Goal: Transaction & Acquisition: Purchase product/service

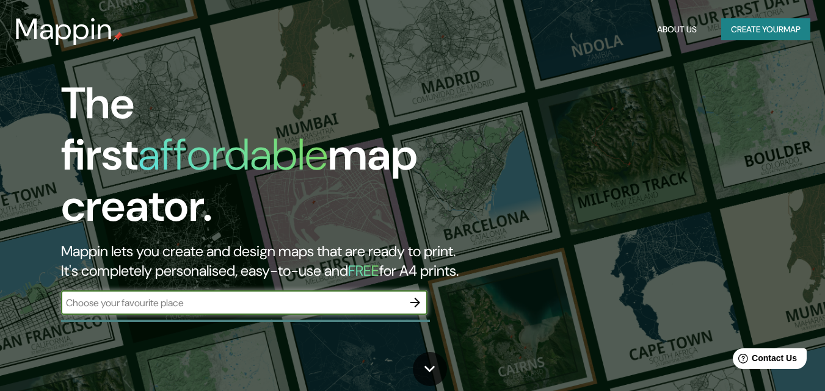
click at [758, 27] on button "Create your map" at bounding box center [765, 29] width 89 height 23
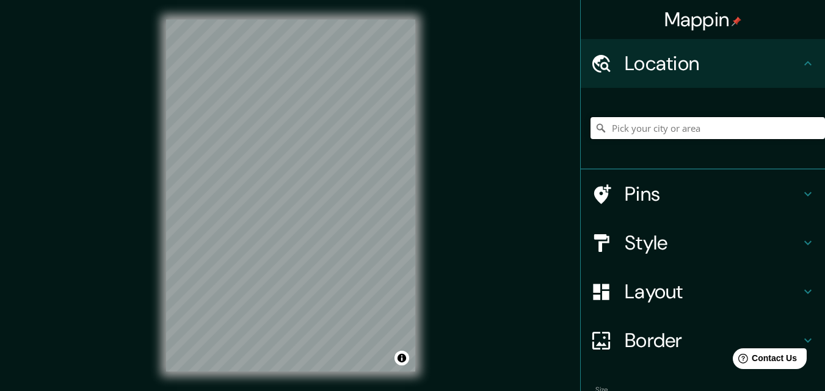
click at [689, 122] on input "Pick your city or area" at bounding box center [707, 128] width 234 height 22
paste input "Av. de los pinos no. 8 [GEOGRAPHIC_DATA][PERSON_NAME], 53697 [GEOGRAPHIC_DATA][…"
type input "Naucalpan [PERSON_NAME], [GEOGRAPHIC_DATA], [GEOGRAPHIC_DATA]"
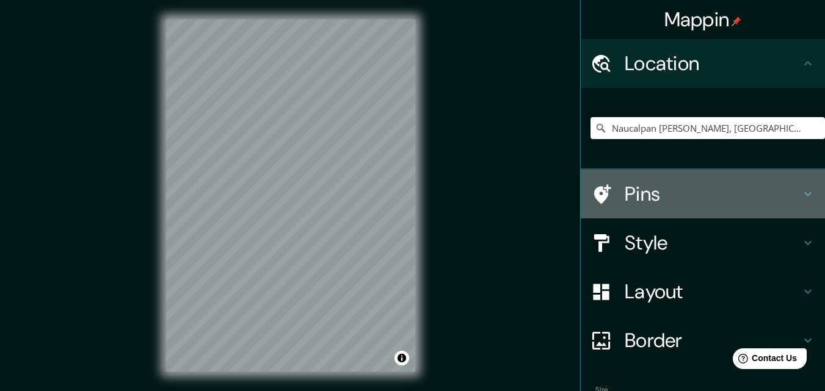
click at [800, 190] on icon at bounding box center [807, 194] width 15 height 15
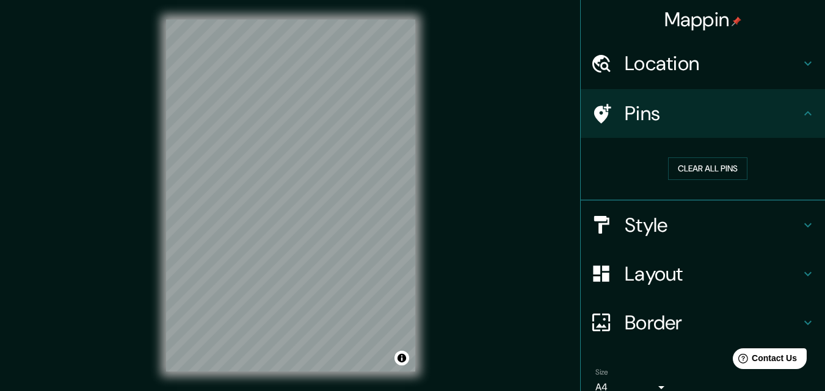
click at [800, 226] on icon at bounding box center [807, 225] width 15 height 15
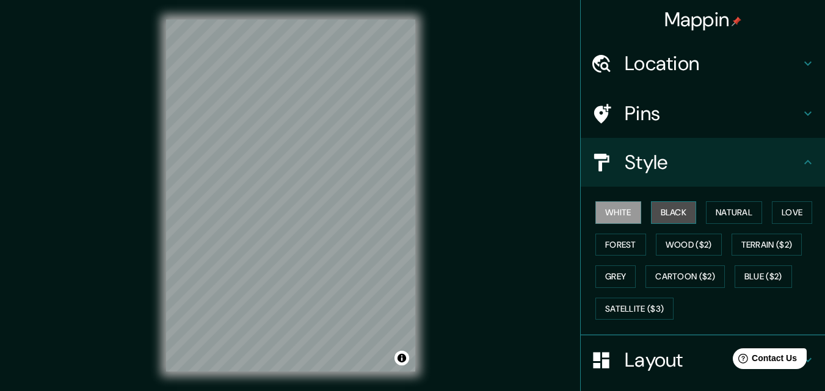
click at [672, 214] on button "Black" at bounding box center [674, 212] width 46 height 23
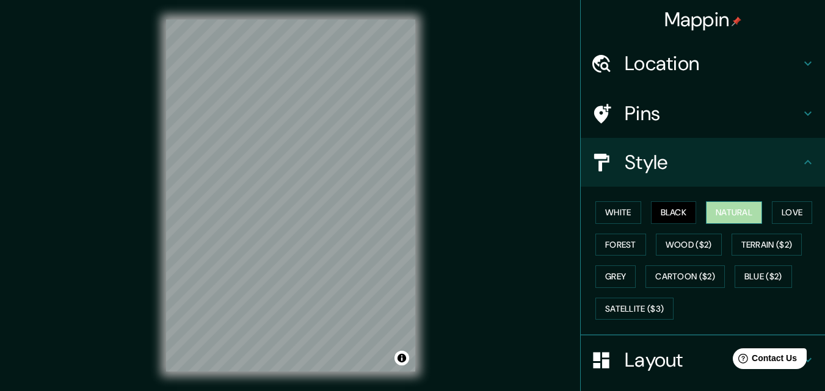
click at [731, 216] on button "Natural" at bounding box center [734, 212] width 56 height 23
click at [783, 206] on button "Love" at bounding box center [792, 212] width 40 height 23
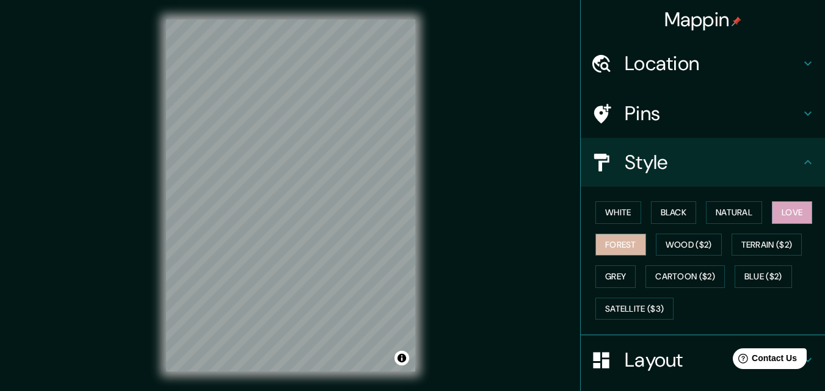
click at [628, 247] on button "Forest" at bounding box center [620, 245] width 51 height 23
click at [606, 288] on button "Grey" at bounding box center [615, 277] width 40 height 23
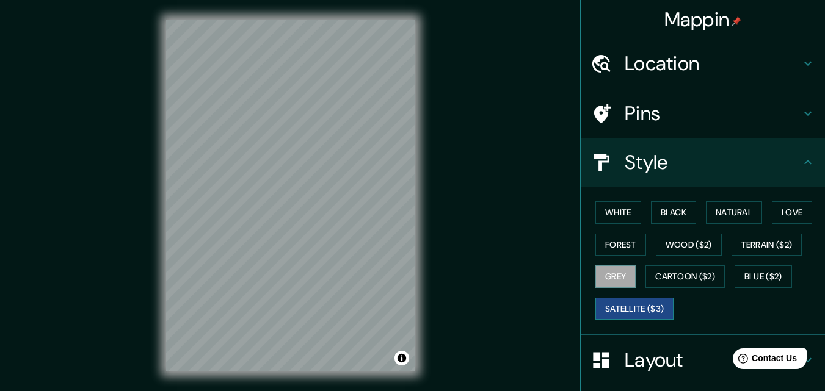
click at [622, 306] on button "Satellite ($3)" at bounding box center [634, 309] width 78 height 23
click at [607, 218] on button "White" at bounding box center [618, 212] width 46 height 23
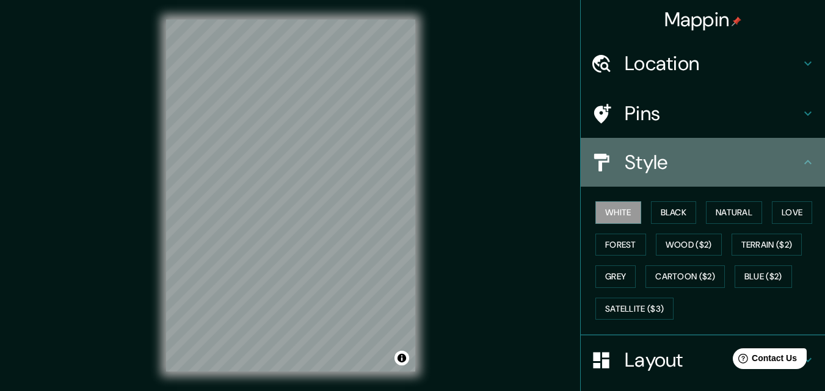
click at [805, 164] on div "Style" at bounding box center [703, 162] width 244 height 49
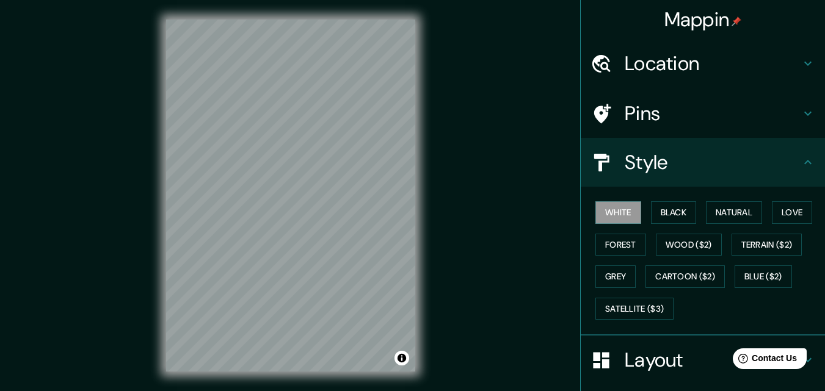
click at [800, 167] on icon at bounding box center [807, 162] width 15 height 15
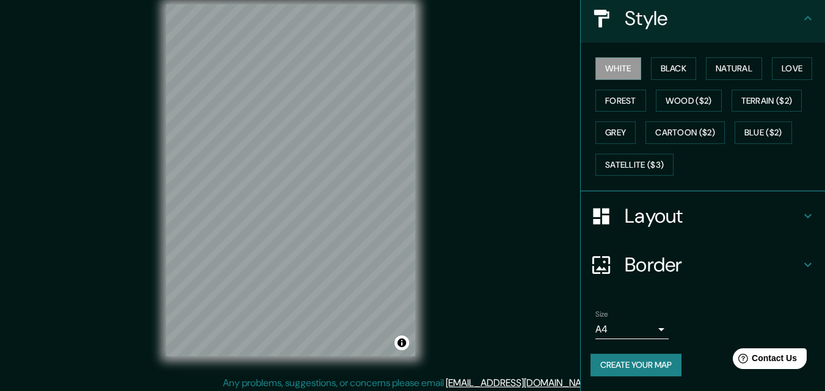
scroll to position [20, 0]
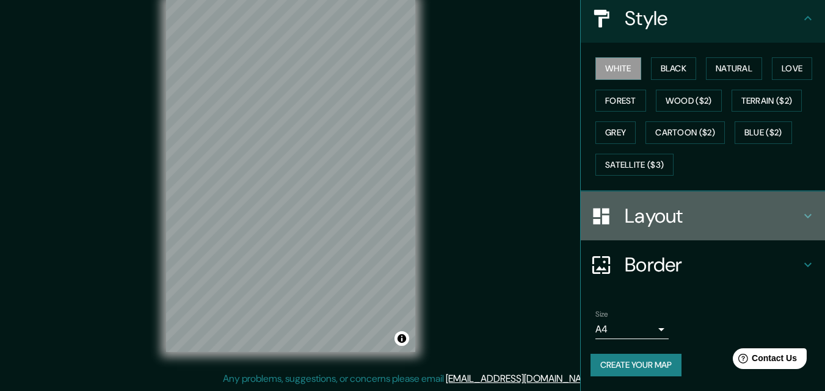
click at [800, 215] on icon at bounding box center [807, 216] width 15 height 15
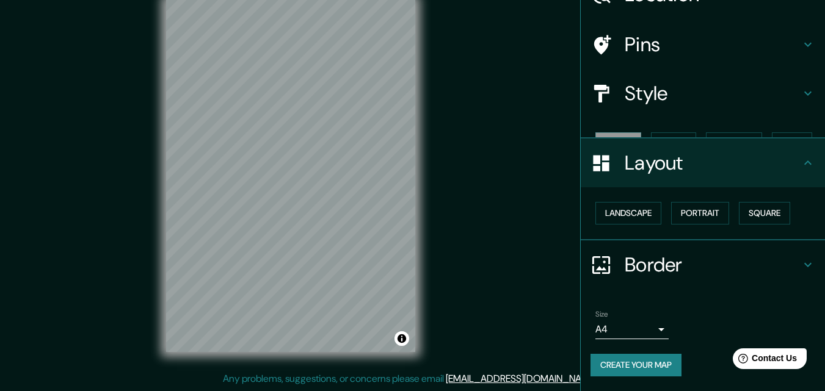
scroll to position [48, 0]
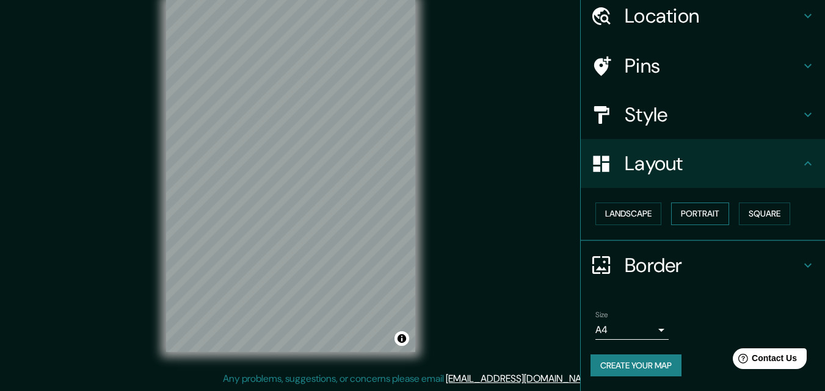
click at [697, 220] on button "Portrait" at bounding box center [700, 214] width 58 height 23
click at [612, 214] on button "Landscape" at bounding box center [628, 214] width 66 height 23
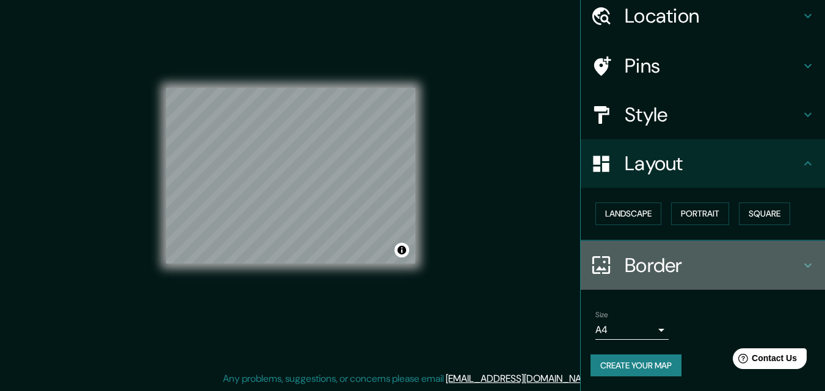
click at [803, 265] on icon at bounding box center [807, 265] width 15 height 15
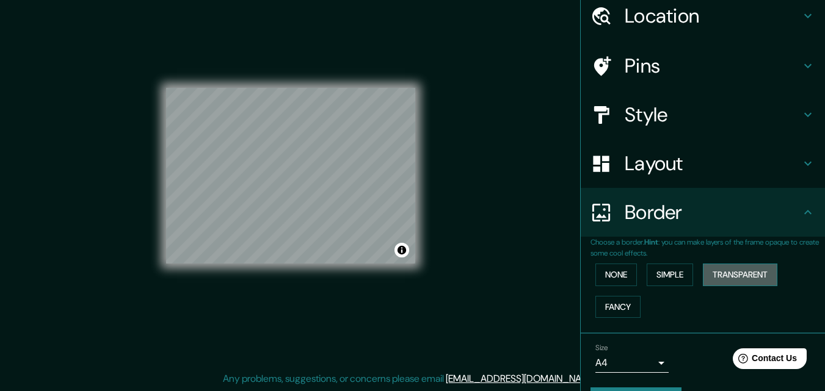
click at [733, 280] on button "Transparent" at bounding box center [740, 275] width 74 height 23
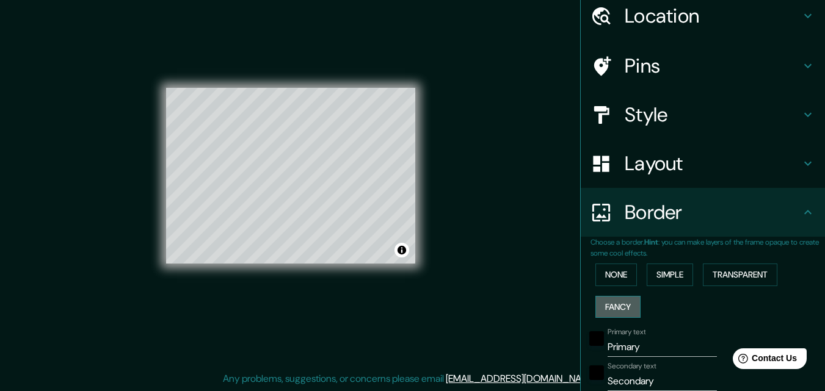
click at [625, 306] on button "Fancy" at bounding box center [617, 307] width 45 height 23
click at [618, 286] on div "None Simple Transparent Fancy" at bounding box center [707, 291] width 234 height 64
click at [615, 277] on button "None" at bounding box center [616, 275] width 42 height 23
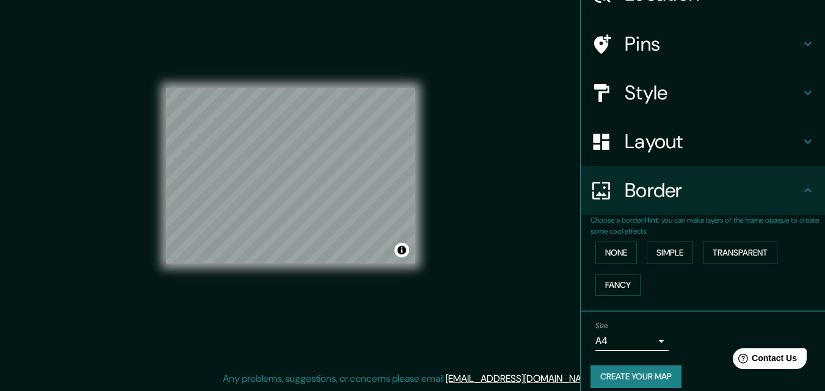
scroll to position [81, 0]
